Goal: Check status: Check status

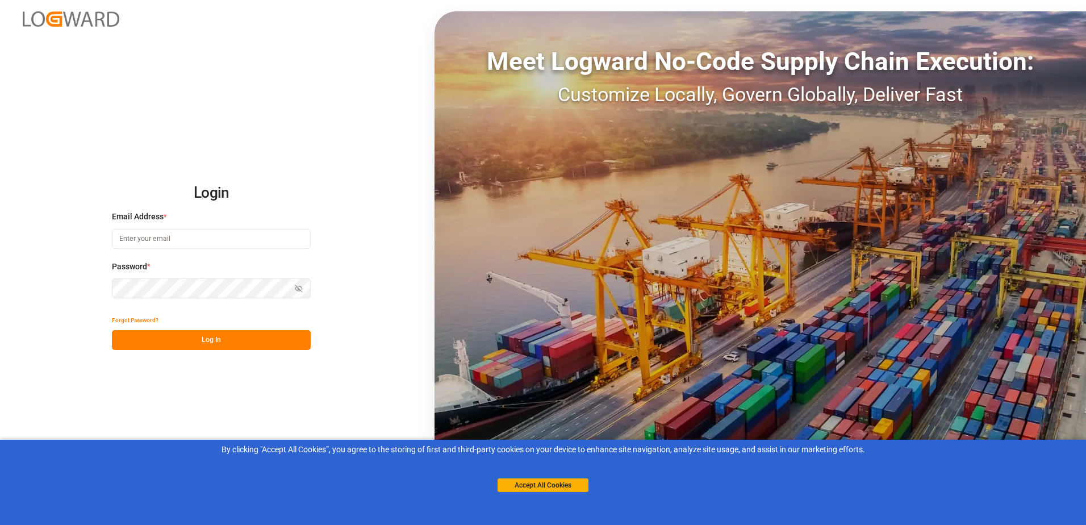
click at [178, 336] on button "Log In" at bounding box center [211, 340] width 199 height 20
type input "[PERSON_NAME][EMAIL_ADDRESS][PERSON_NAME][DOMAIN_NAME]"
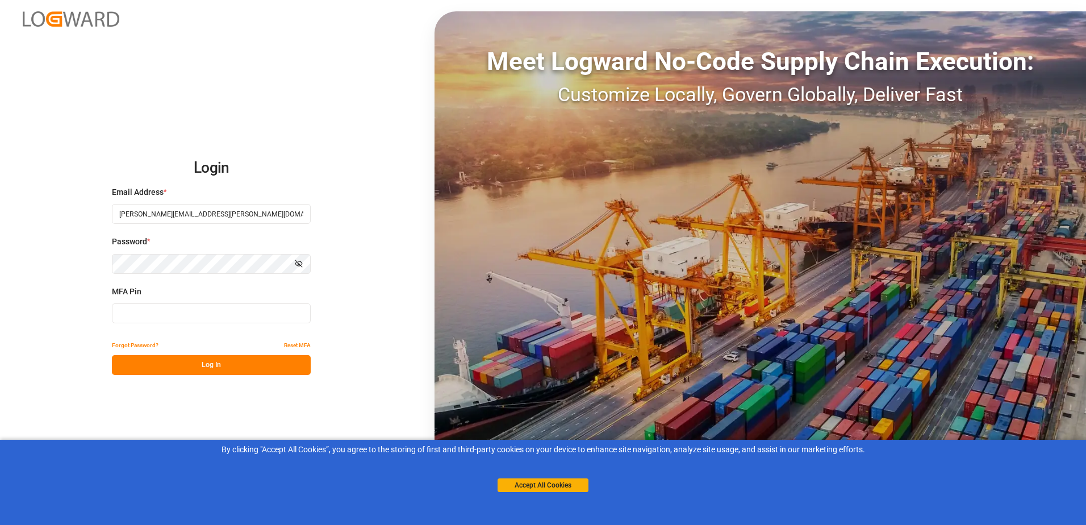
type input "648135"
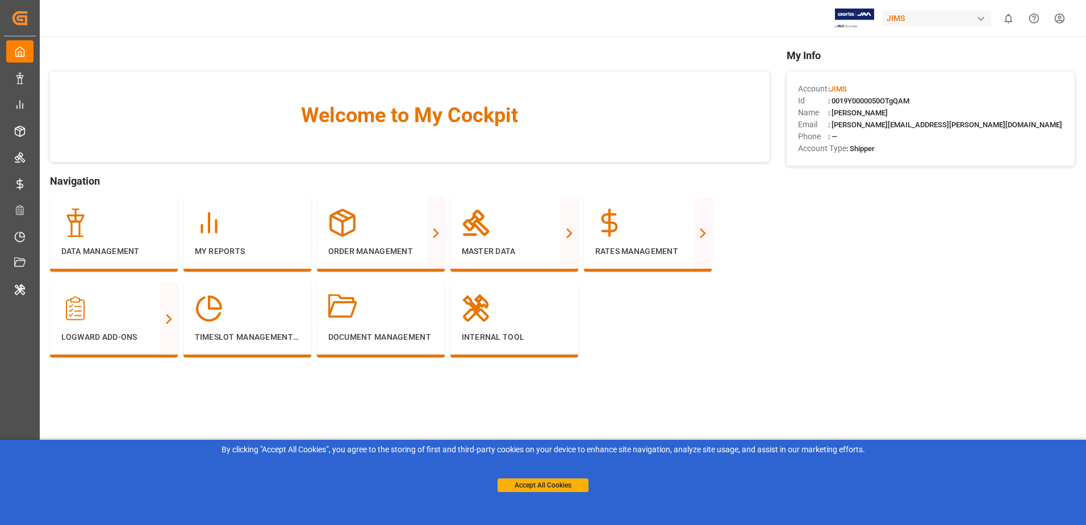
click at [878, 286] on div "My Info Account : JIMS Id : 0019Y0000050OTgQAM Name : Oliver Niemeyer Email : o…" at bounding box center [931, 220] width 288 height 344
click at [113, 241] on div "Data Management" at bounding box center [113, 233] width 105 height 49
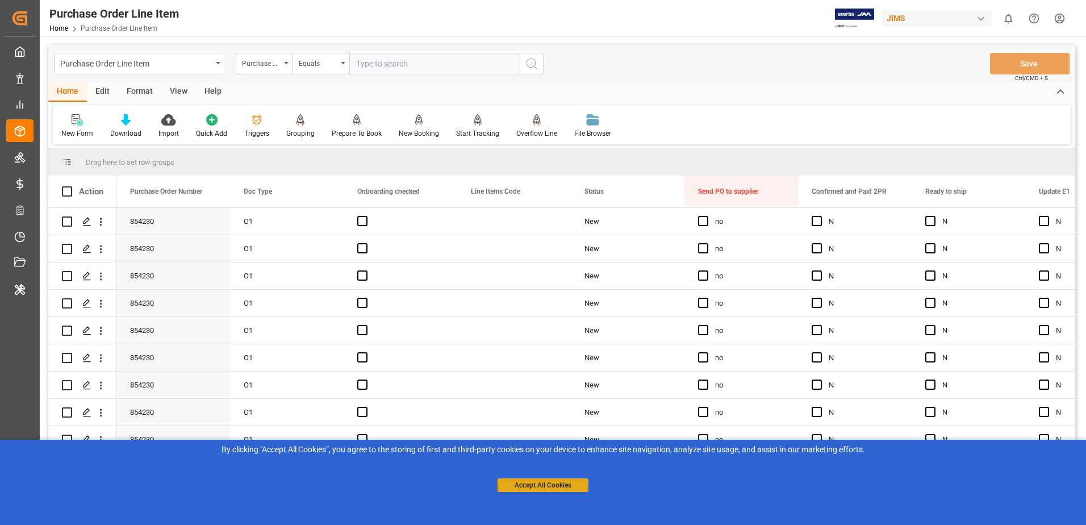
click at [518, 487] on button "Accept All Cookies" at bounding box center [543, 485] width 91 height 14
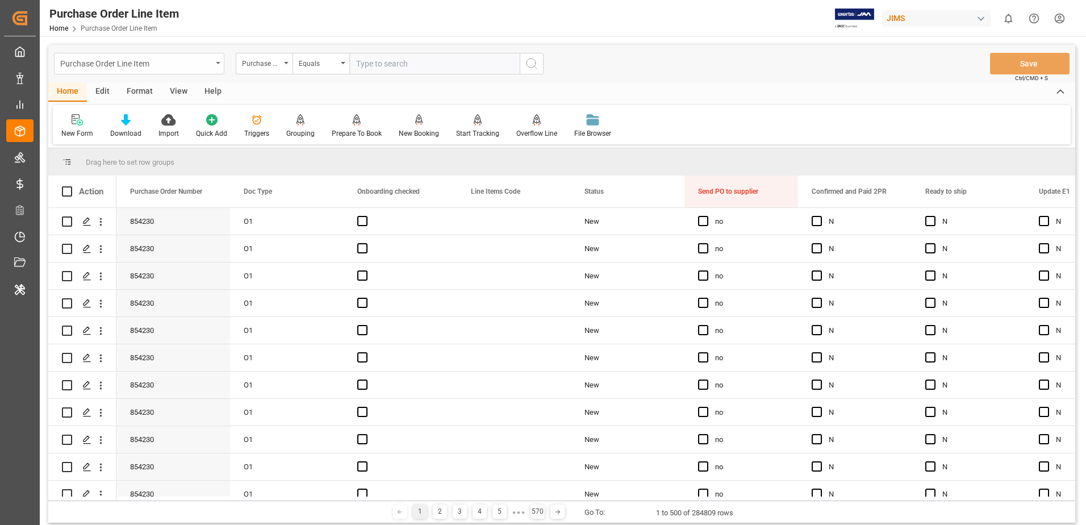
click at [197, 61] on div "Purchase Order Line Item" at bounding box center [136, 63] width 152 height 14
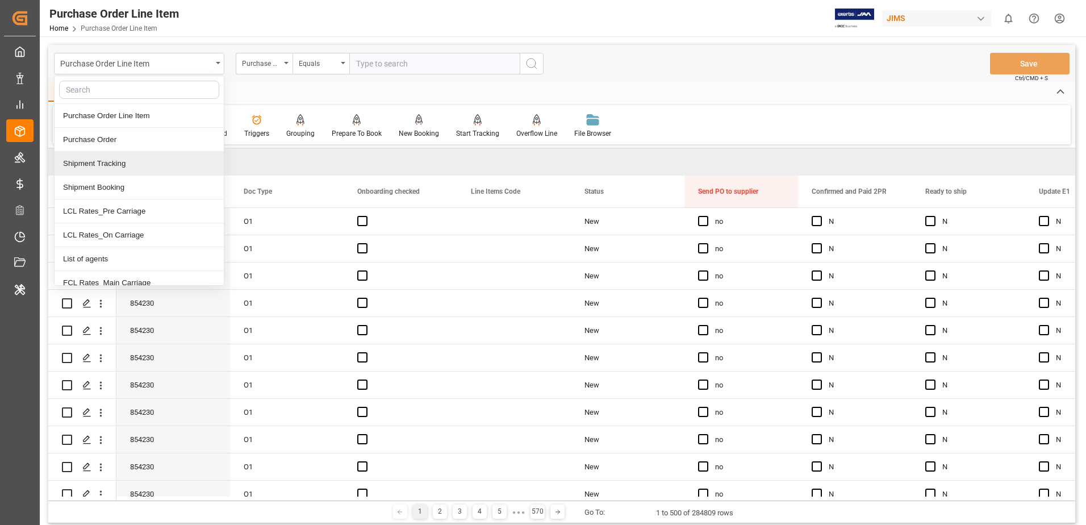
click at [139, 157] on div "Shipment Tracking" at bounding box center [139, 164] width 169 height 24
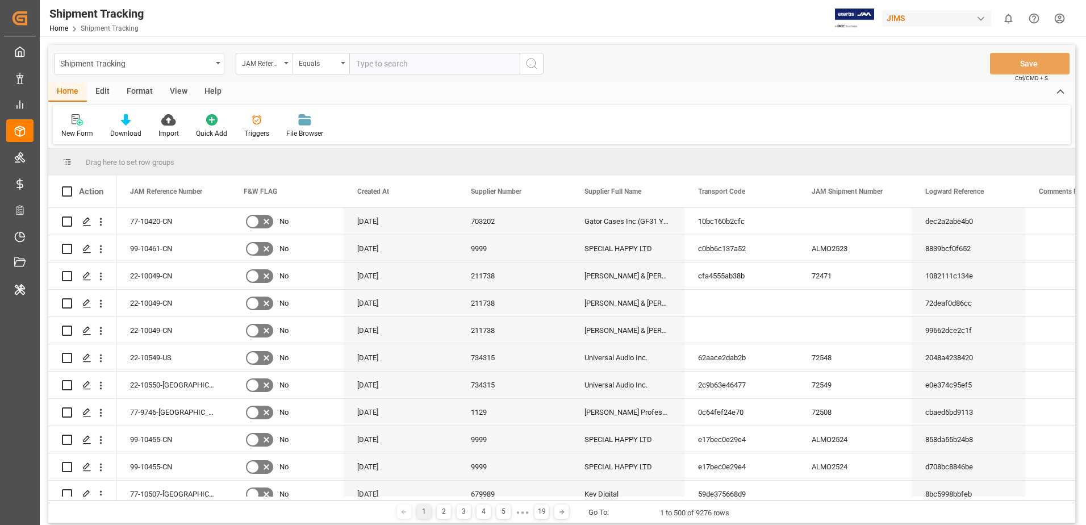
click at [389, 67] on input "text" at bounding box center [434, 64] width 170 height 22
type input "77-9695-TW"
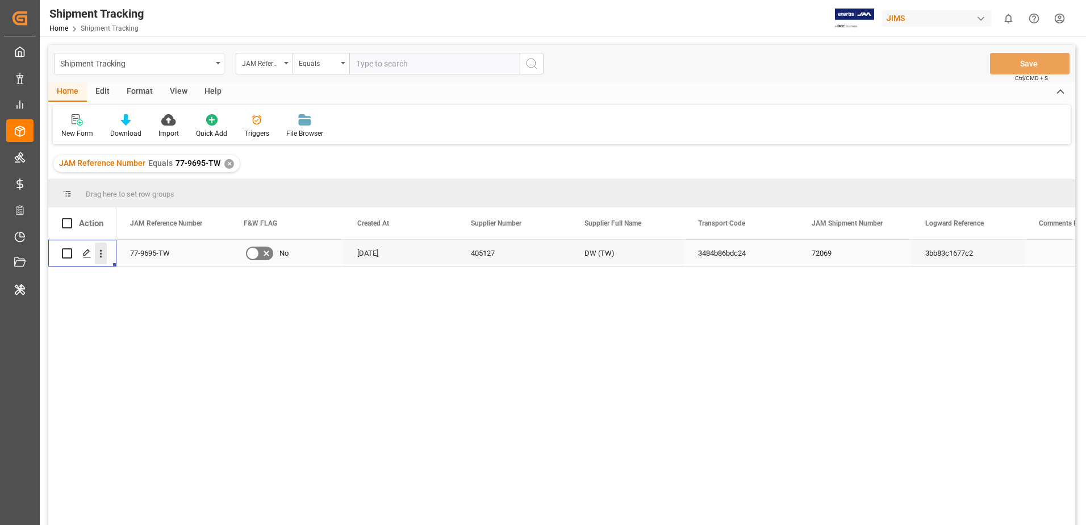
click at [98, 259] on icon "open menu" at bounding box center [101, 254] width 12 height 12
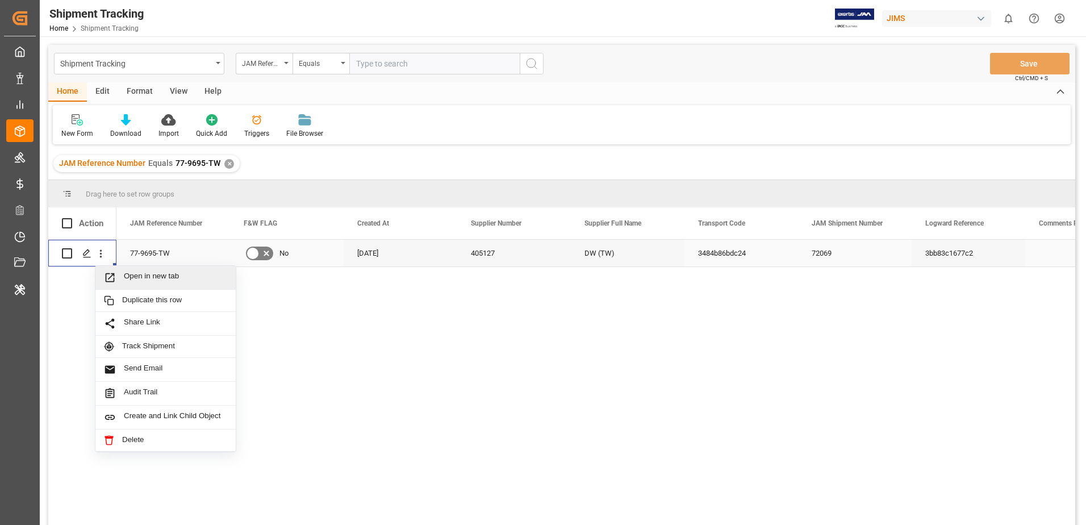
click at [129, 276] on span "Open in new tab" at bounding box center [175, 278] width 103 height 12
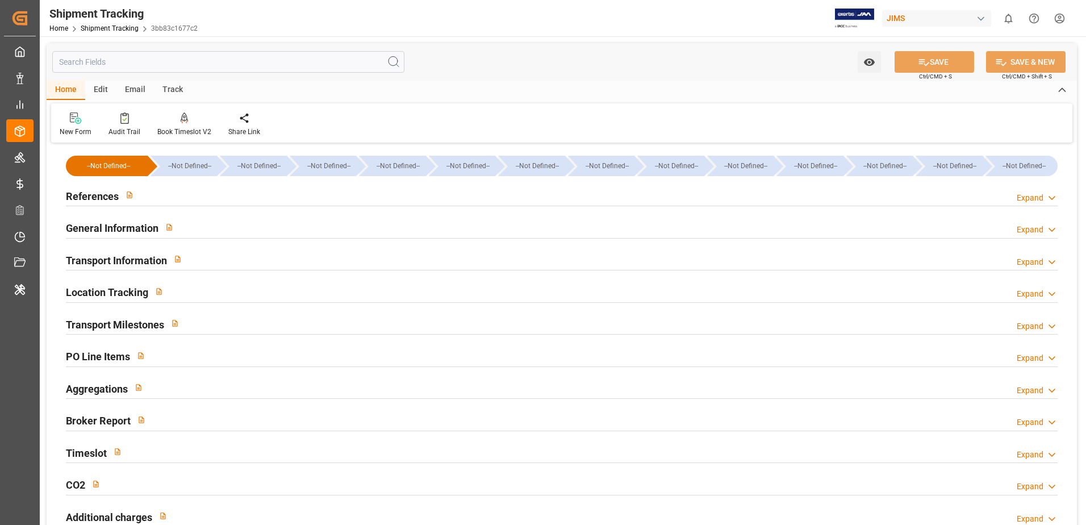
click at [192, 64] on input "text" at bounding box center [228, 62] width 352 height 22
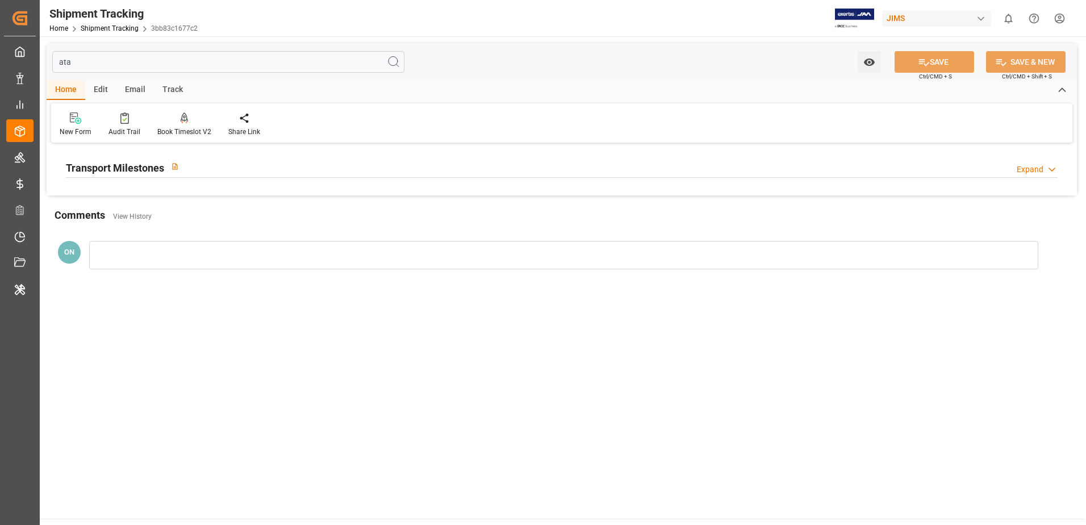
click at [1028, 165] on div "Expand" at bounding box center [1030, 170] width 27 height 12
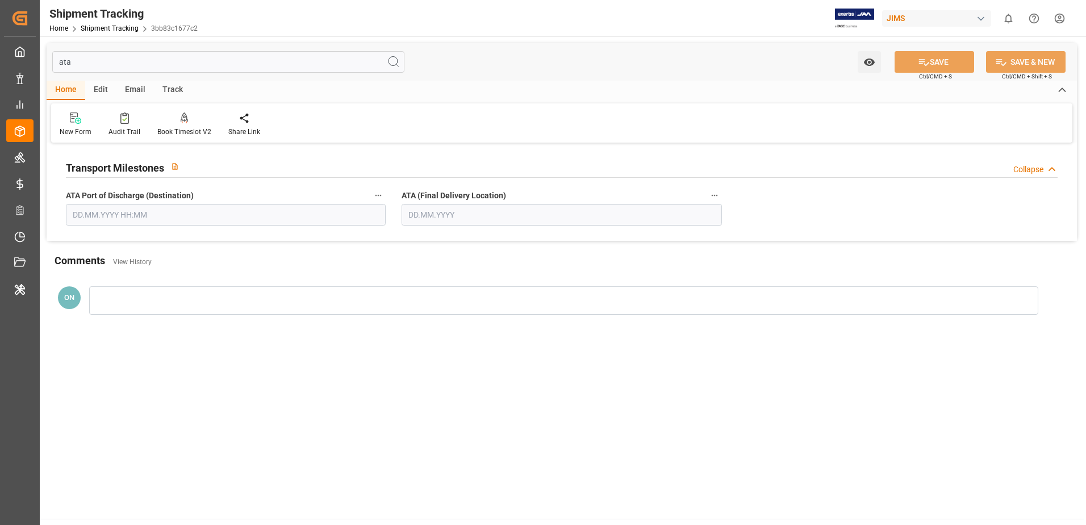
click at [261, 51] on input "ata" at bounding box center [228, 62] width 352 height 22
type input "a"
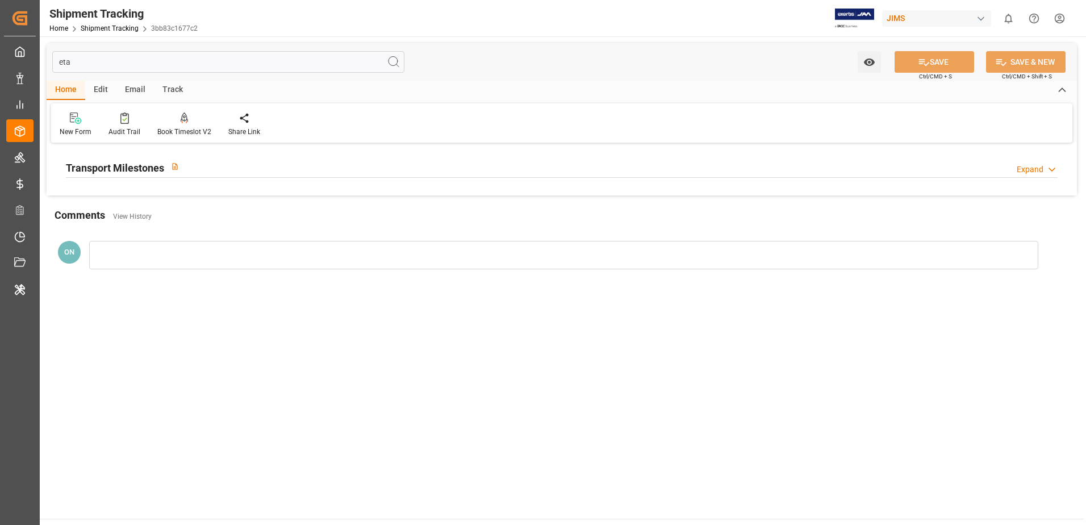
click at [148, 164] on h2 "Transport Milestones" at bounding box center [115, 167] width 98 height 15
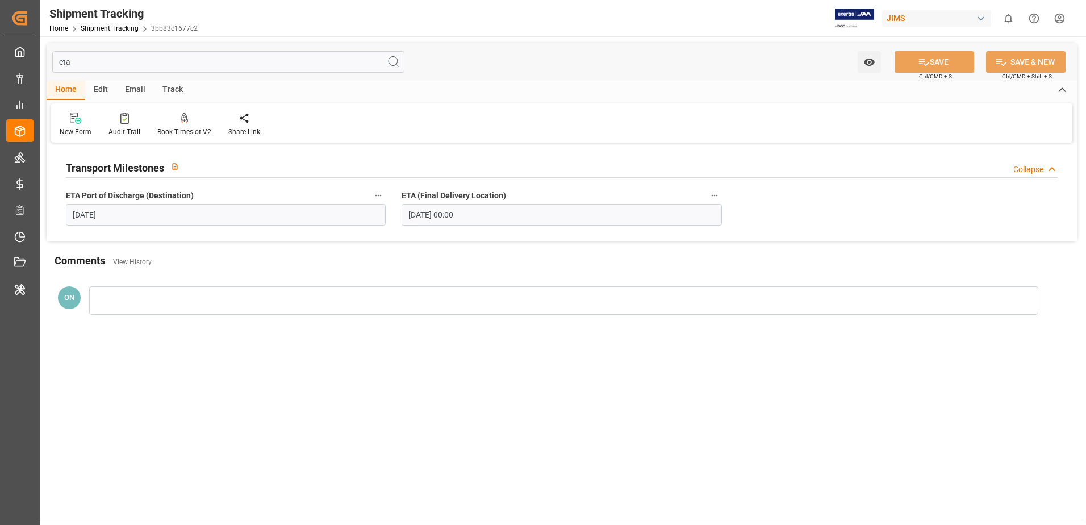
click at [227, 60] on input "eta" at bounding box center [228, 62] width 352 height 22
type input "e"
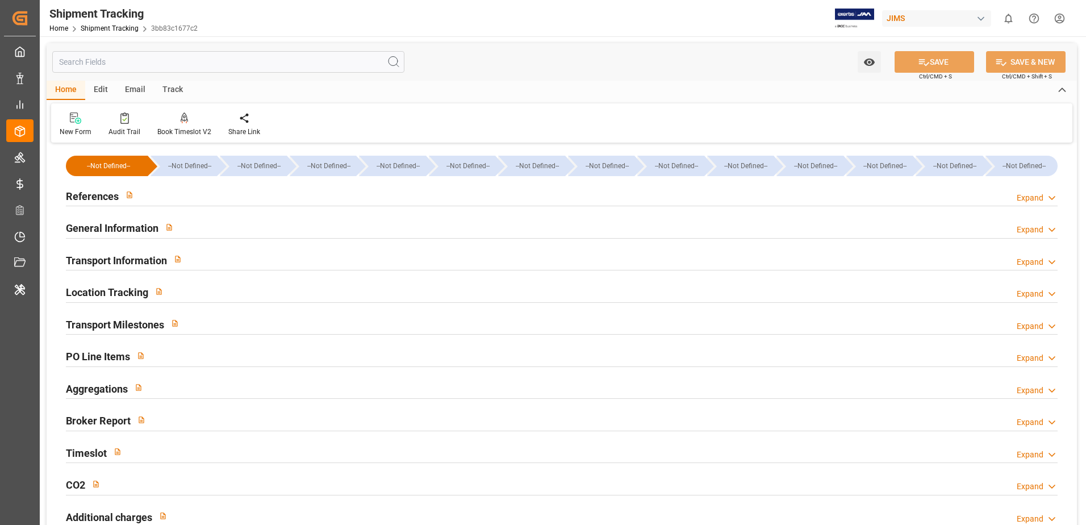
type input "26.06.2025 00:00"
type input "27.06.2025 00:00"
type input "08.07.2025"
type input "10.07.2025 00:00"
type input "04.08.2025"
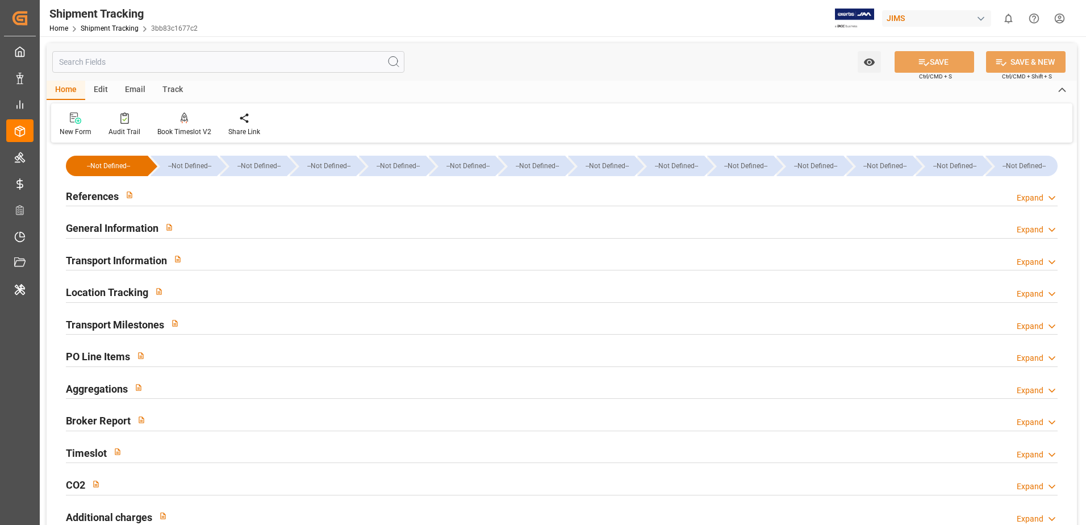
type input "28.07.2025"
type input "03.08.2025"
click at [122, 326] on h2 "Transport Milestones" at bounding box center [115, 324] width 98 height 15
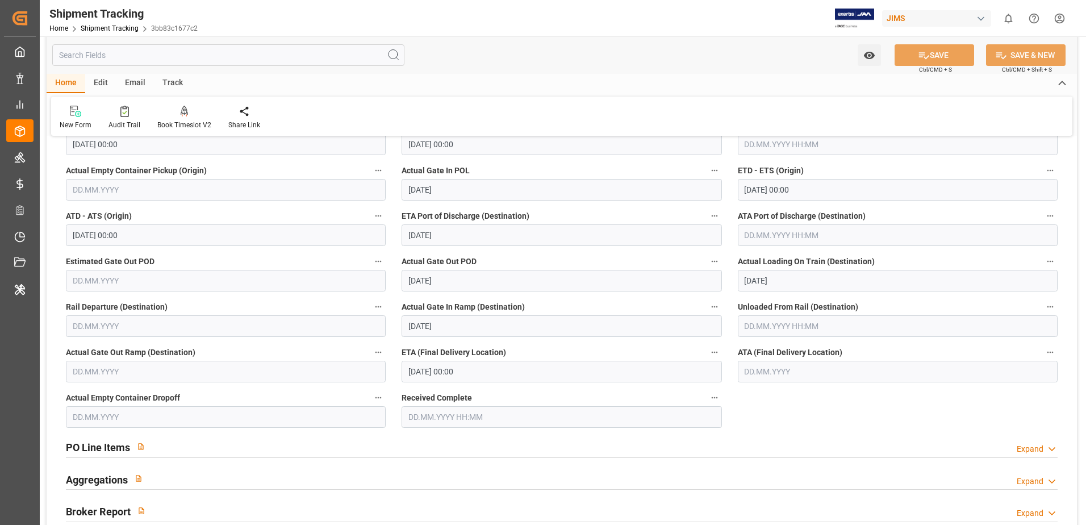
scroll to position [114, 0]
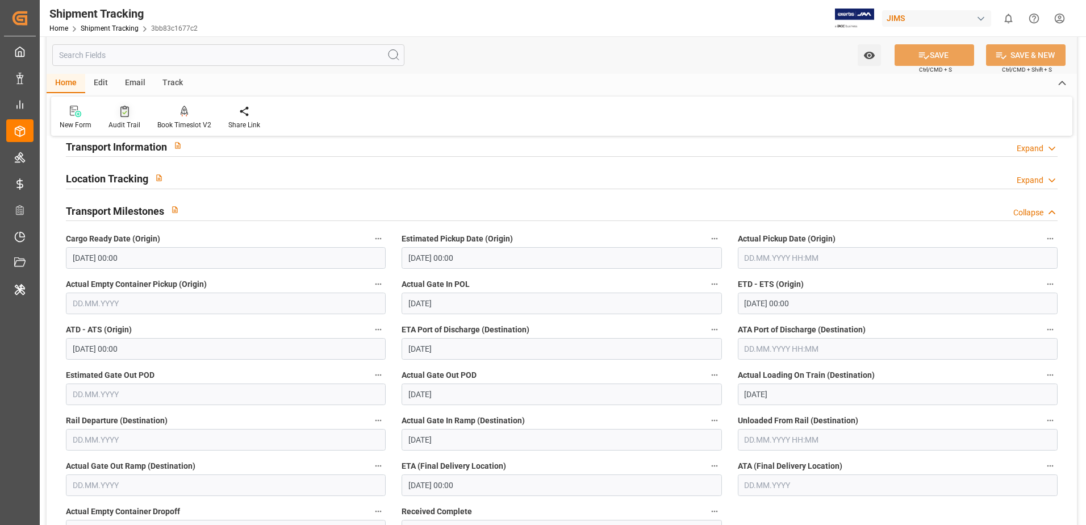
click at [131, 124] on div "Audit Trail" at bounding box center [125, 125] width 32 height 10
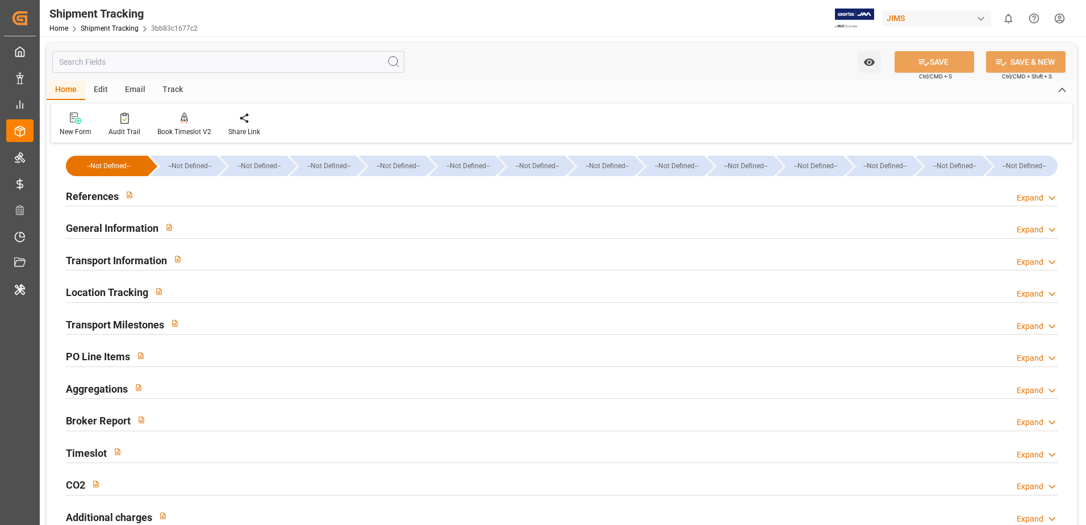
type input "26.06.2025 00:00"
type input "27.06.2025 00:00"
type input "08.07.2025"
type input "08.07.2025 00:00"
type input "10.07.2025 00:00"
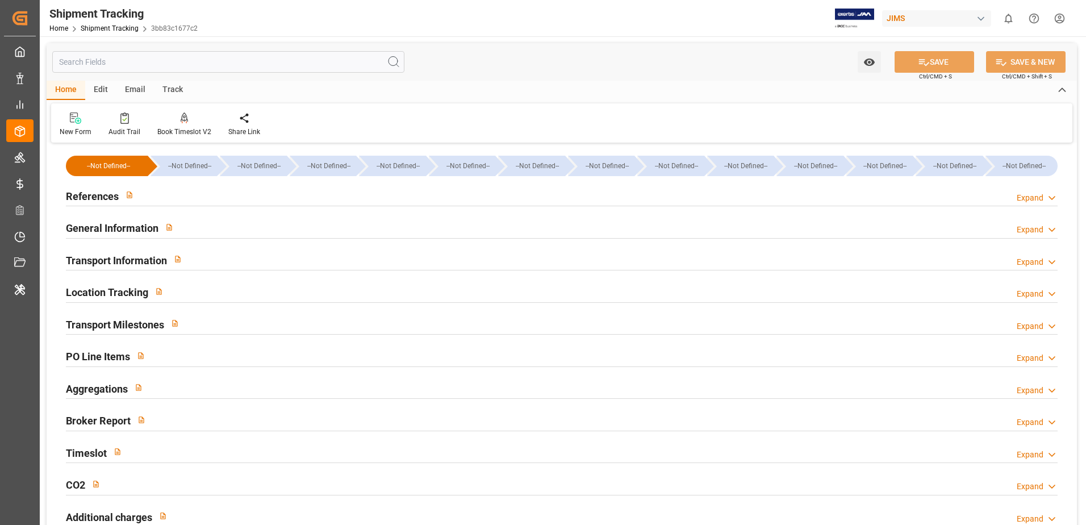
type input "02.08.2025"
type input "04.08.2025"
type input "28.07.2025"
type input "03.08.2025"
type input "07.08.2025 00:00"
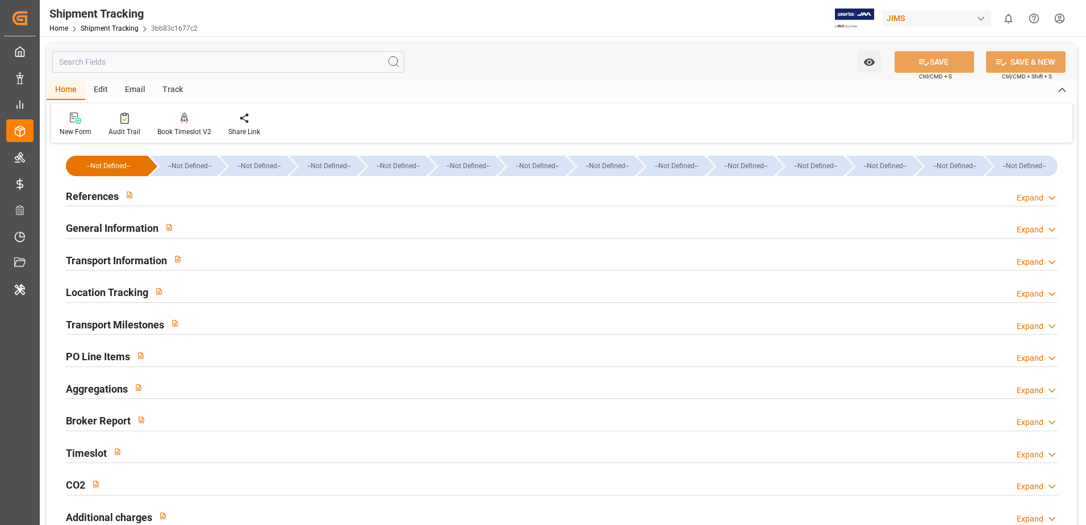
click at [141, 322] on h2 "Transport Milestones" at bounding box center [115, 324] width 98 height 15
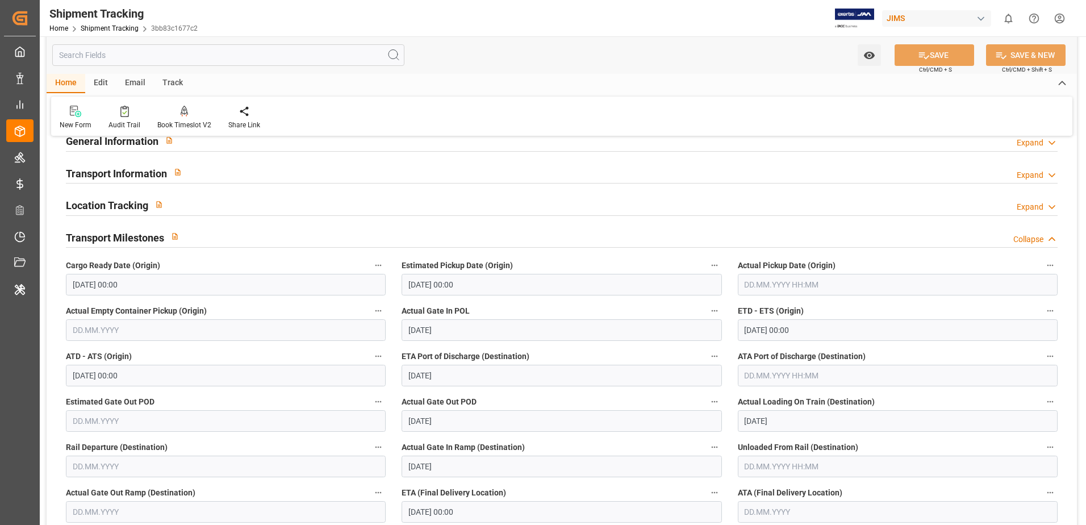
scroll to position [114, 0]
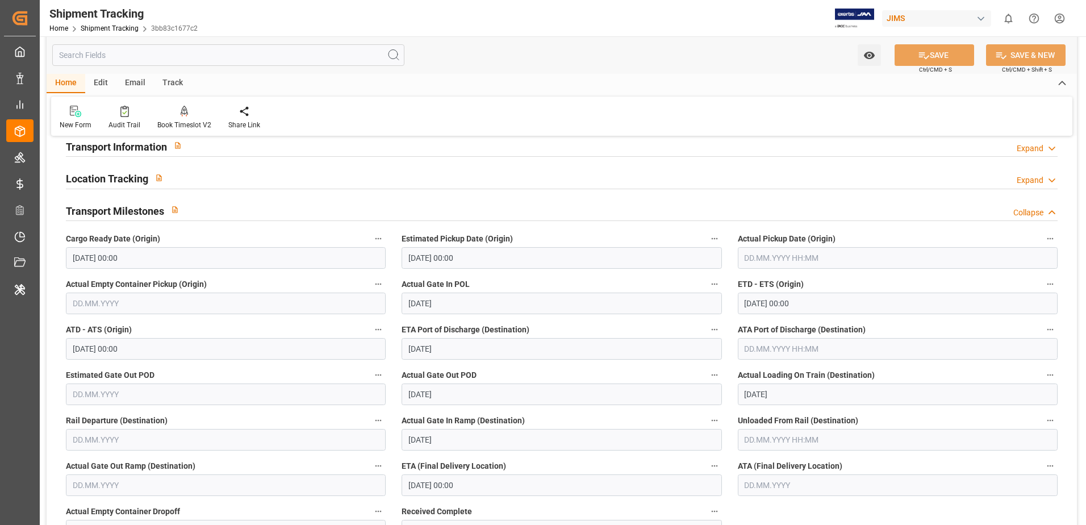
click at [907, 19] on div "JIMS" at bounding box center [936, 18] width 109 height 16
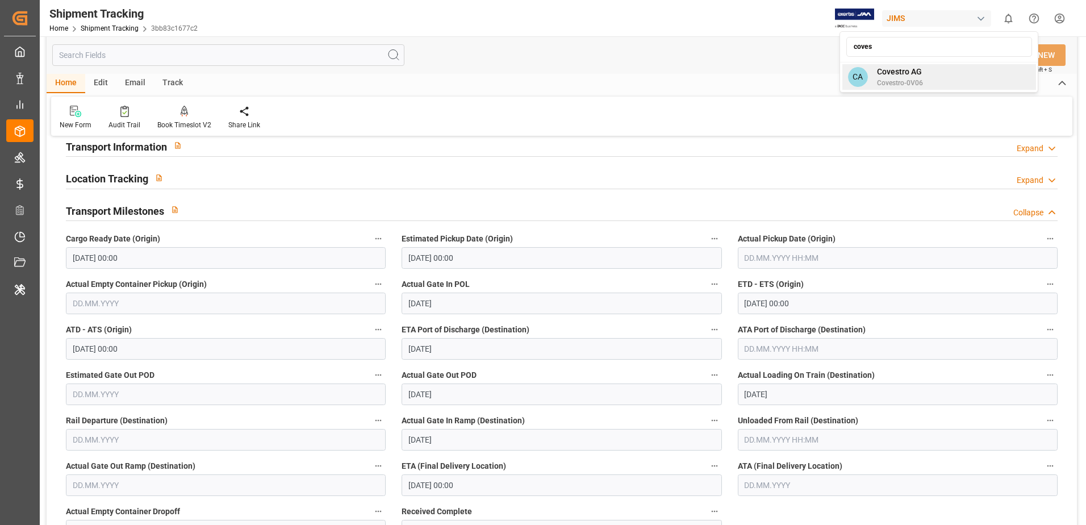
type input "coves"
click at [889, 78] on span "Covestro-0V06" at bounding box center [900, 83] width 46 height 10
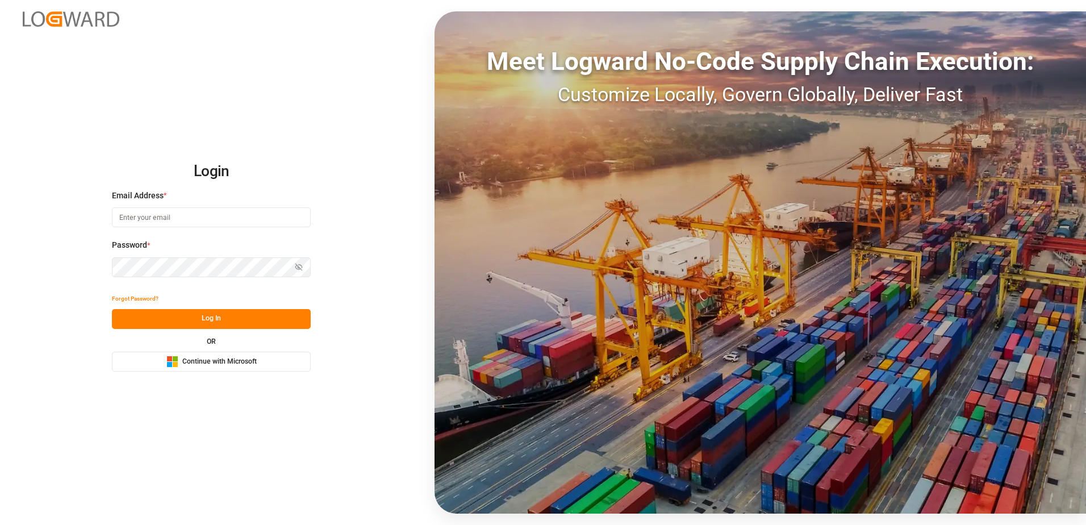
click at [238, 363] on span "Continue with Microsoft" at bounding box center [219, 362] width 74 height 10
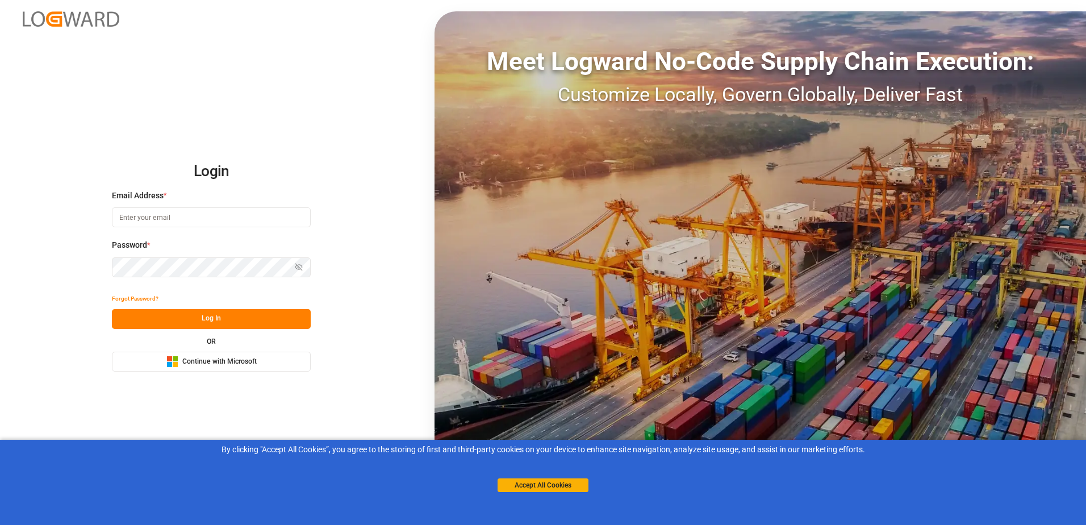
click at [294, 356] on button "Microsoft Logo Continue with Microsoft" at bounding box center [211, 362] width 199 height 20
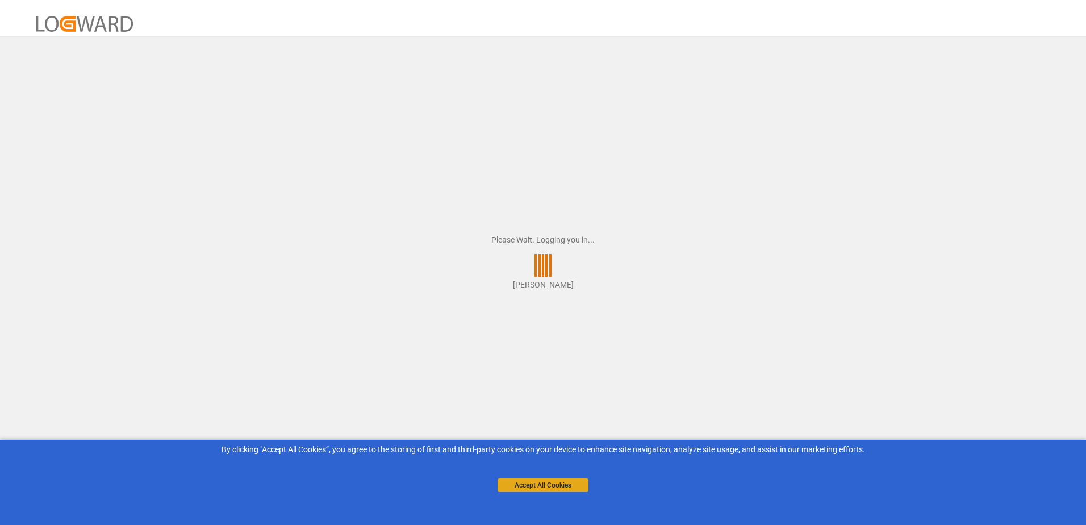
click at [549, 481] on button "Accept All Cookies" at bounding box center [543, 485] width 91 height 14
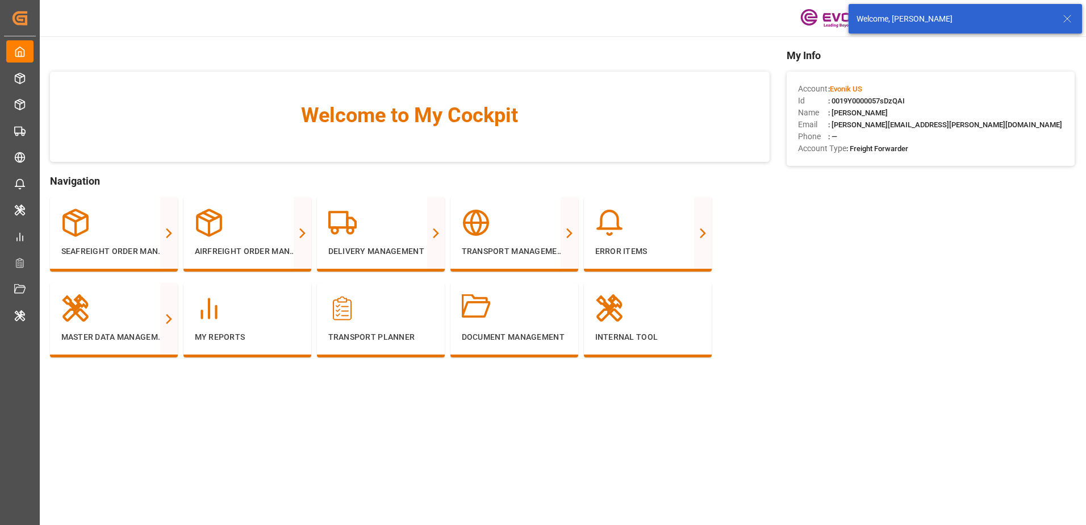
click at [1068, 20] on icon at bounding box center [1068, 19] width 14 height 14
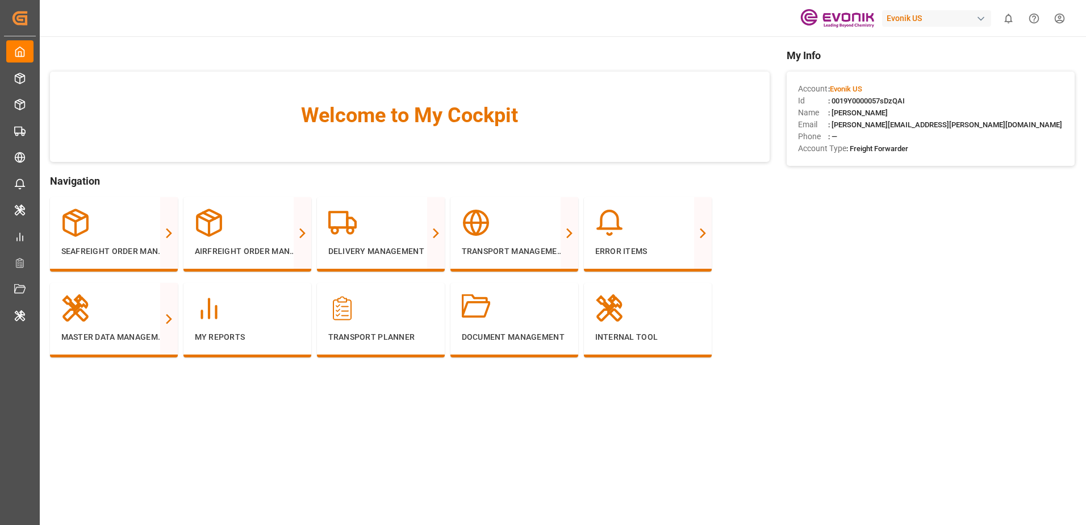
click at [948, 18] on div "Evonik US" at bounding box center [936, 18] width 109 height 16
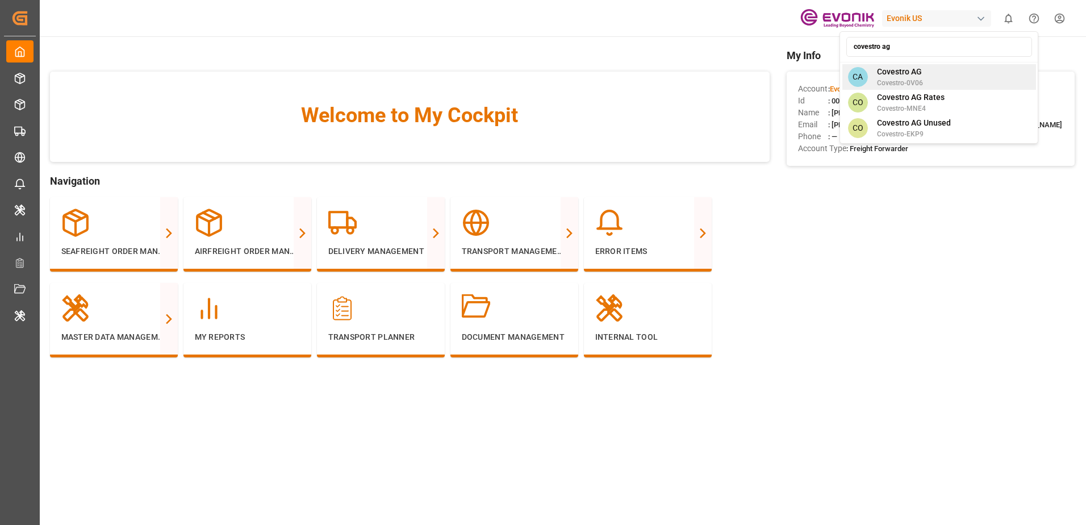
type input "covestro ag"
click at [929, 66] on div "CA Covestro AG Covestro-0V06" at bounding box center [940, 77] width 194 height 26
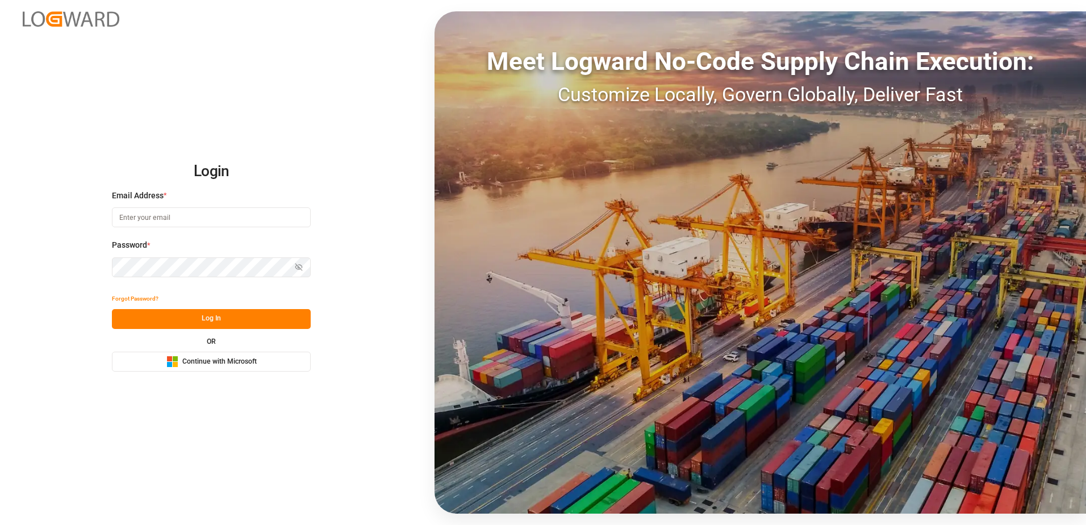
click at [258, 364] on button "Microsoft Logo Continue with Microsoft" at bounding box center [211, 362] width 199 height 20
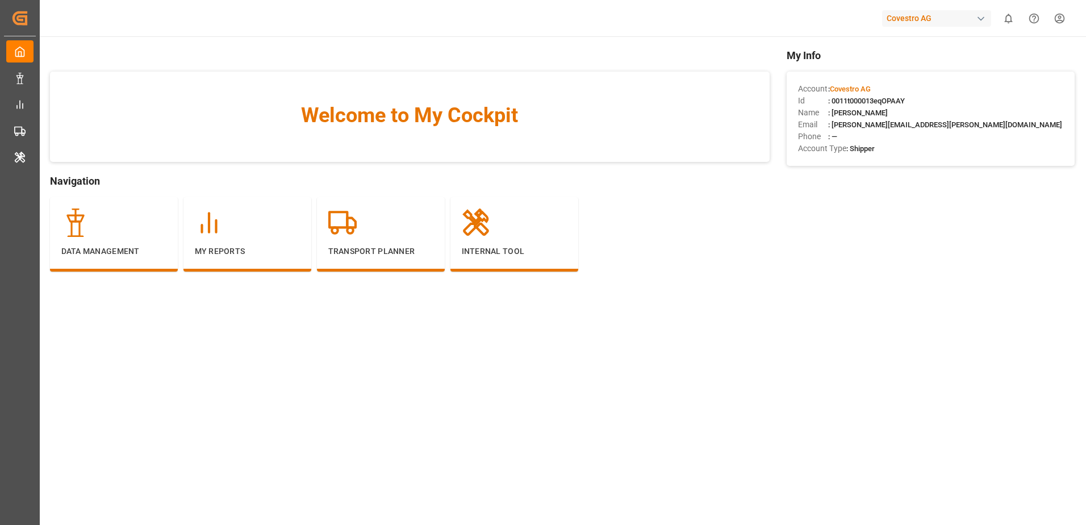
click at [893, 222] on div "My Info Account : Covestro AG Id : 0011t000013eqOPAAY Name : [PERSON_NAME] Emai…" at bounding box center [931, 177] width 288 height 258
